Goal: Transaction & Acquisition: Purchase product/service

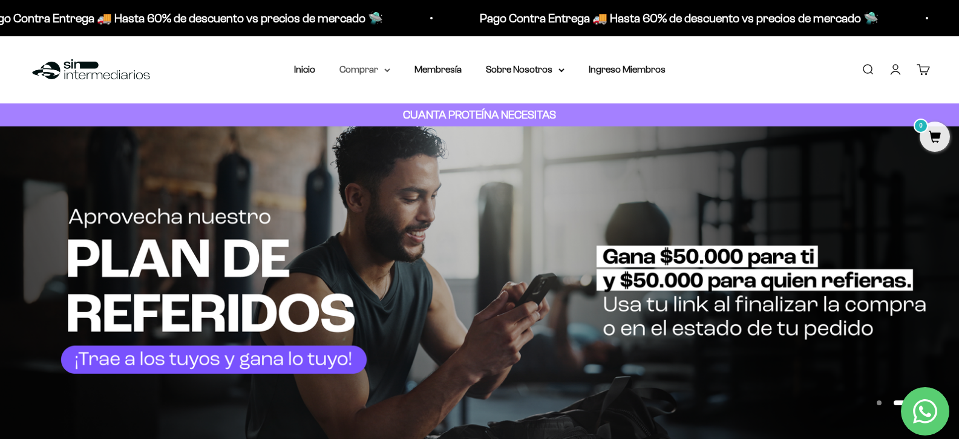
click at [389, 69] on icon at bounding box center [387, 70] width 6 height 4
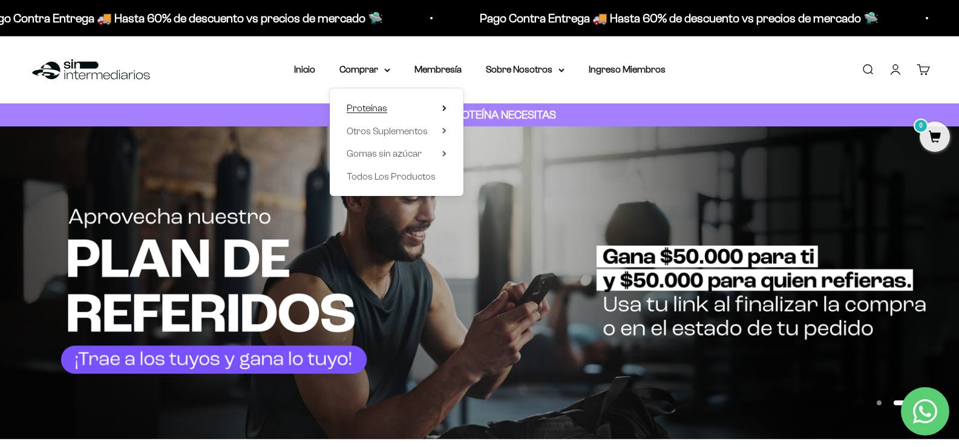
click at [437, 108] on summary "Proteínas" at bounding box center [397, 108] width 100 height 16
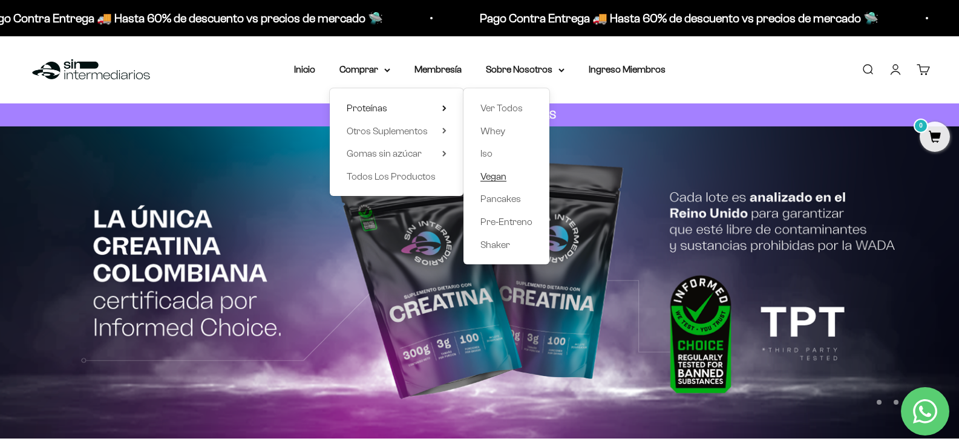
click at [498, 178] on span "Vegan" at bounding box center [493, 176] width 26 height 10
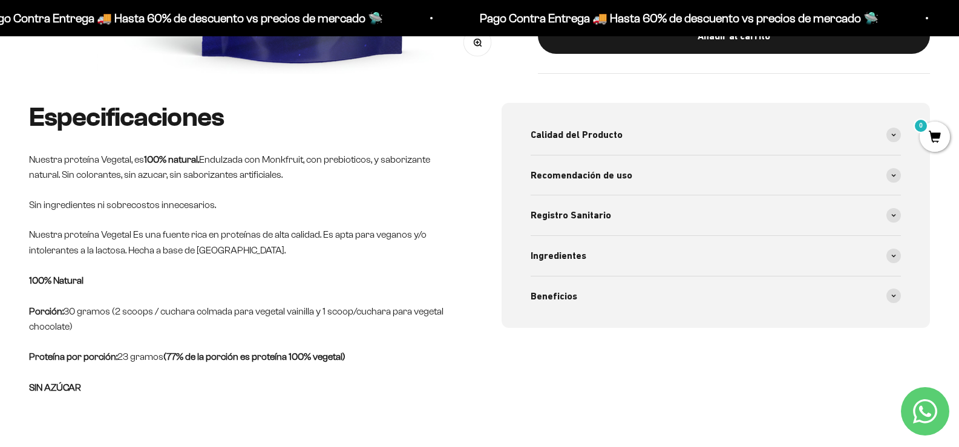
scroll to position [484, 0]
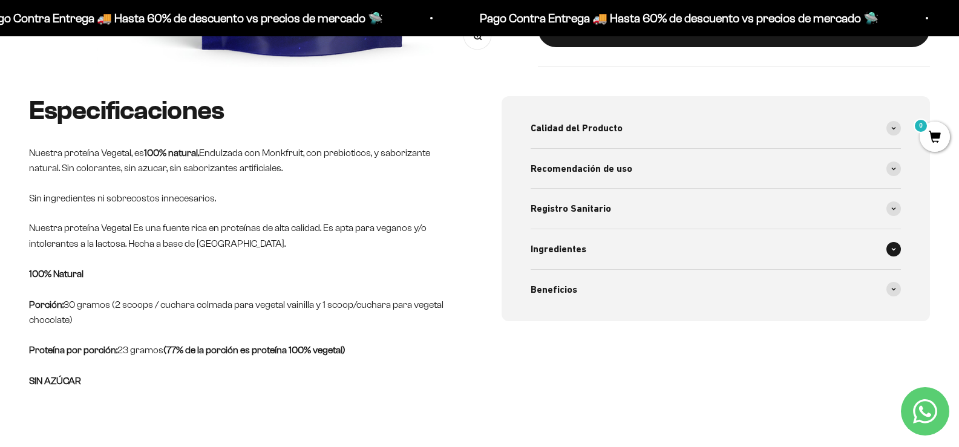
click at [588, 269] on div "Ingredientes" at bounding box center [716, 249] width 371 height 40
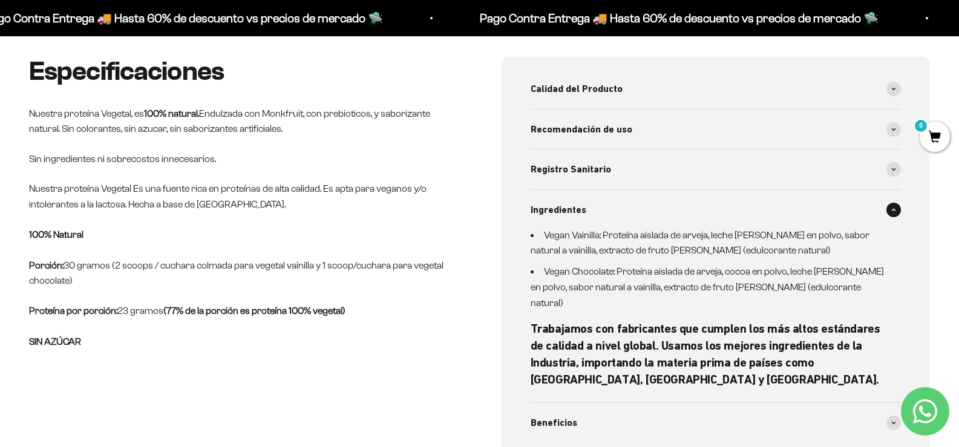
scroll to position [545, 0]
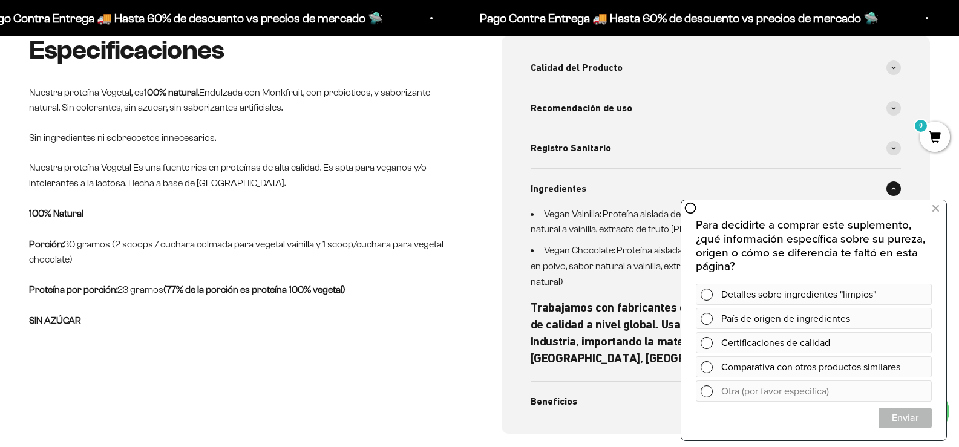
click at [407, 329] on p "Proteína por porción: 23 gramos (77% de la porción es proteína 100% vegetal) SI…" at bounding box center [243, 305] width 429 height 47
click at [934, 208] on icon at bounding box center [936, 209] width 7 height 16
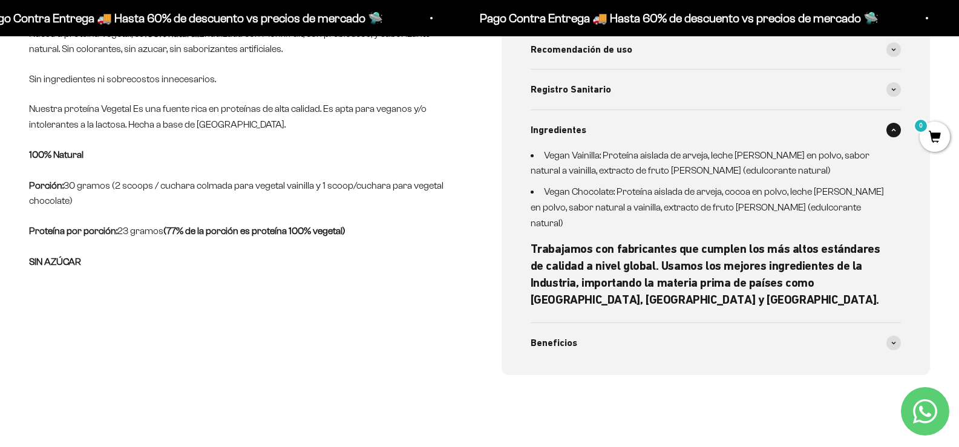
scroll to position [484, 0]
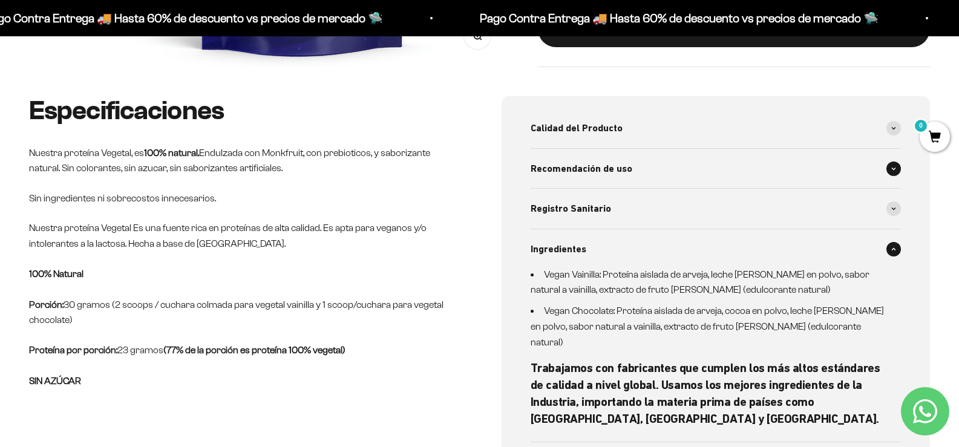
click at [618, 177] on span "Recomendación de uso" at bounding box center [582, 169] width 102 height 16
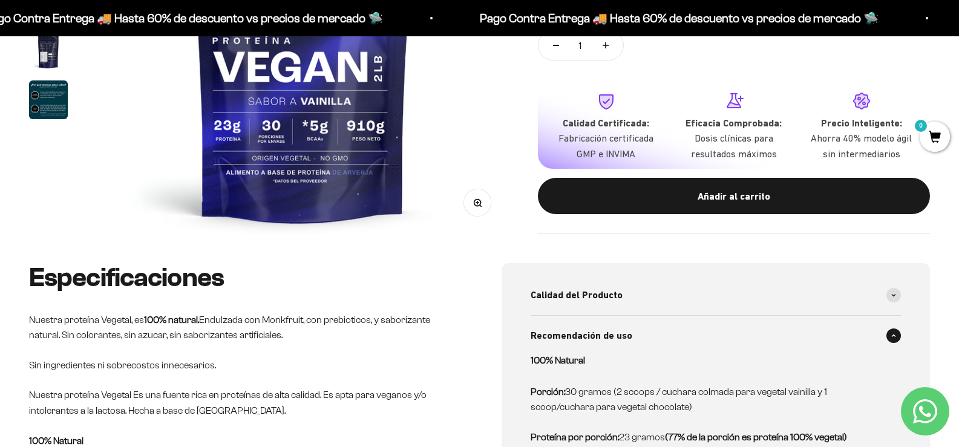
scroll to position [121, 0]
